Goal: Transaction & Acquisition: Purchase product/service

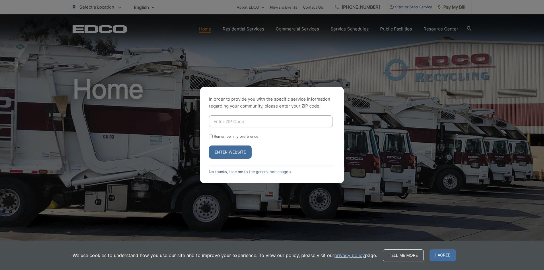
click at [256, 121] on input "Enter ZIP Code" at bounding box center [271, 121] width 124 height 12
type input "92020"
click at [213, 136] on div "Remember my preference" at bounding box center [272, 136] width 126 height 4
click at [211, 136] on input "Remember my preference" at bounding box center [211, 136] width 4 height 4
checkbox input "true"
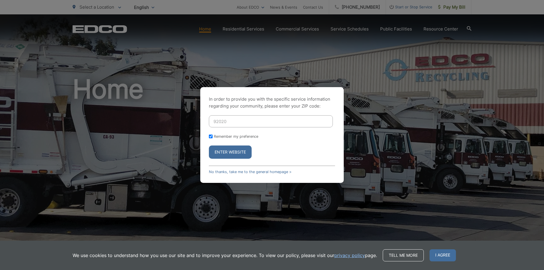
click at [223, 149] on button "Enter Website" at bounding box center [230, 151] width 43 height 13
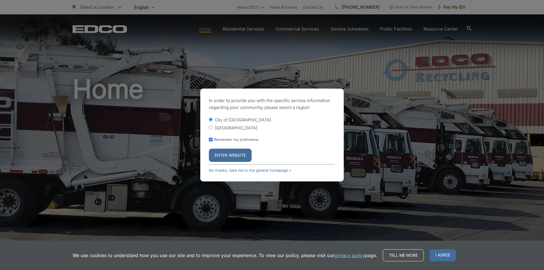
click at [222, 157] on button "Enter Website" at bounding box center [230, 154] width 43 height 13
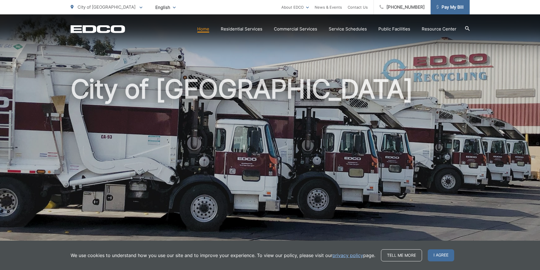
click at [443, 7] on span "Pay My Bill" at bounding box center [450, 7] width 27 height 7
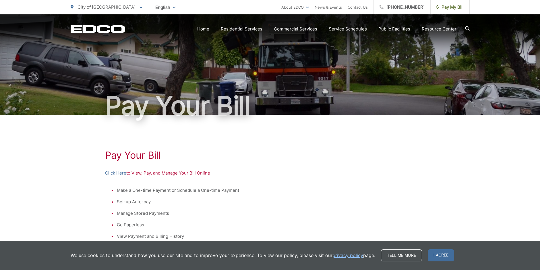
scroll to position [57, 0]
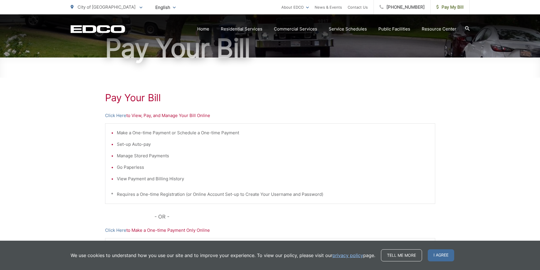
click at [128, 133] on li "Make a One-time Payment or Schedule a One-time Payment" at bounding box center [273, 132] width 312 height 7
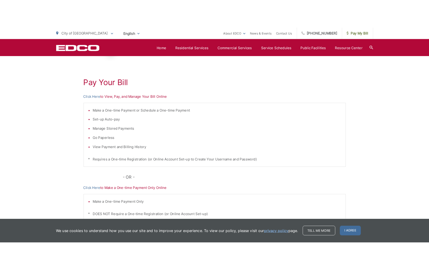
scroll to position [115, 0]
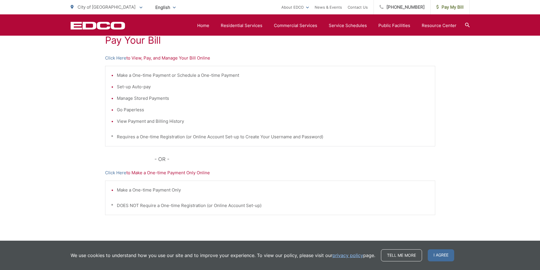
click at [160, 181] on div "Make a One-time Payment Only * DOES NOT Require a One-time Registration (or Onl…" at bounding box center [270, 197] width 330 height 34
click at [159, 190] on li "Make a One-time Payment Only" at bounding box center [273, 189] width 312 height 7
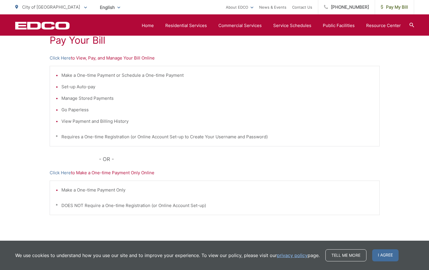
click at [167, 176] on div "Pay Your Bill Click Here to View, Pay, and Manage Your Bill Online Make a One-t…" at bounding box center [215, 129] width 330 height 258
click at [258, 167] on div "Pay Your Bill Click Here to View, Pay, and Manage Your Bill Online Make a One-t…" at bounding box center [215, 129] width 330 height 258
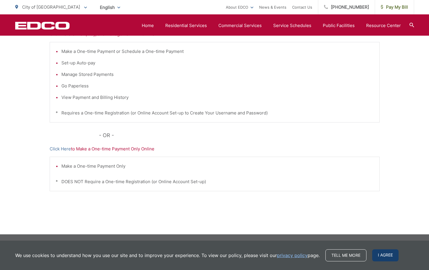
click at [381, 254] on span "I agree" at bounding box center [385, 255] width 26 height 12
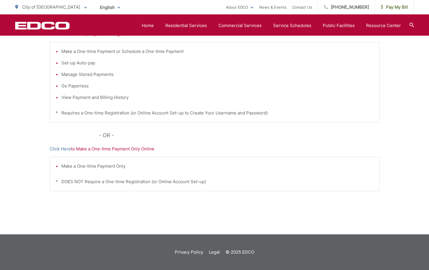
scroll to position [24, 0]
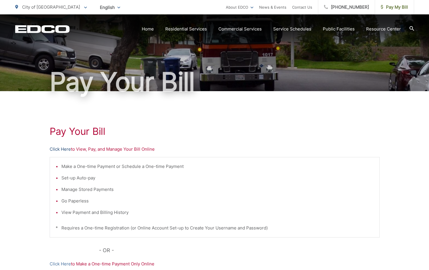
click at [54, 147] on link "Click Here" at bounding box center [60, 149] width 21 height 7
click at [389, 5] on span "Pay My Bill" at bounding box center [394, 7] width 27 height 7
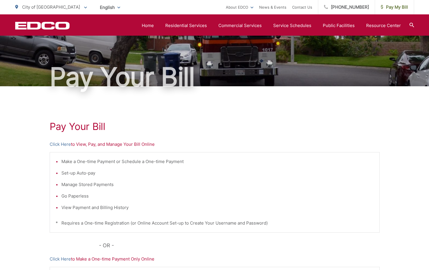
scroll to position [139, 0]
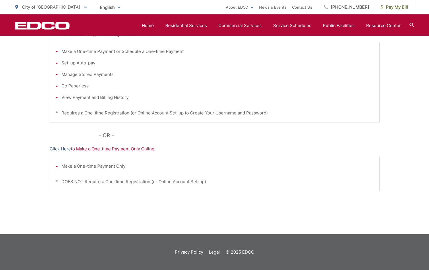
click at [56, 149] on link "Click Here" at bounding box center [60, 148] width 21 height 7
